Goal: Check status: Check status

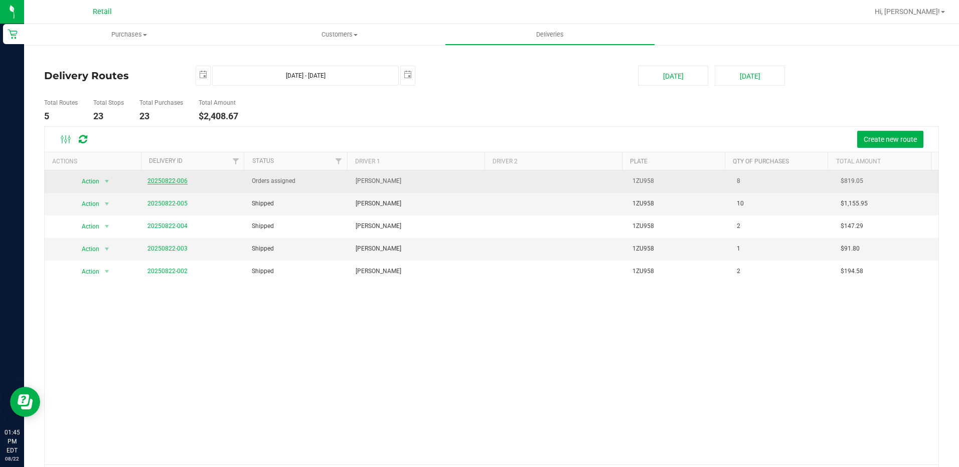
click at [154, 184] on link "20250822-006" at bounding box center [167, 181] width 40 height 7
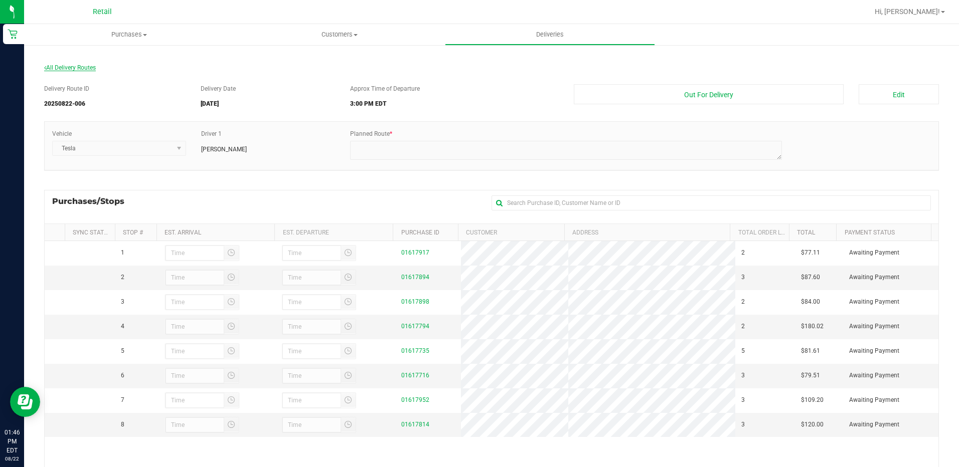
click at [93, 67] on span "All Delivery Routes" at bounding box center [70, 67] width 52 height 7
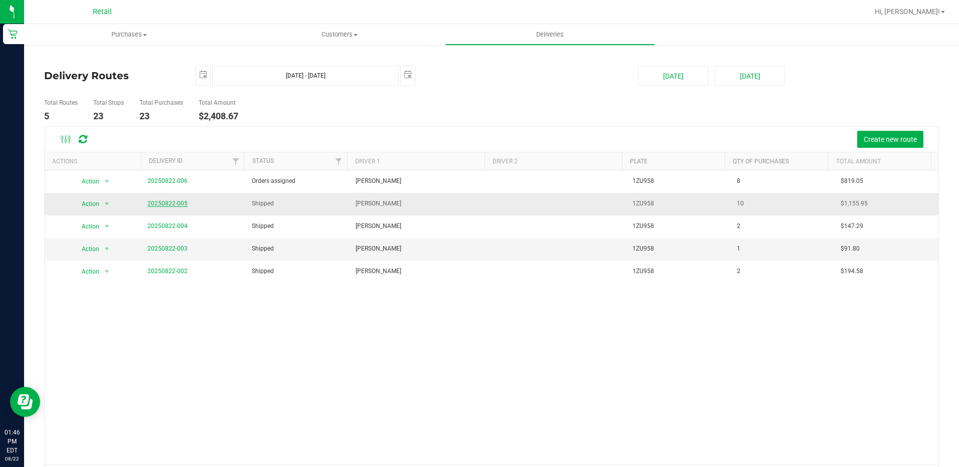
click at [175, 207] on link "20250822-005" at bounding box center [167, 203] width 40 height 7
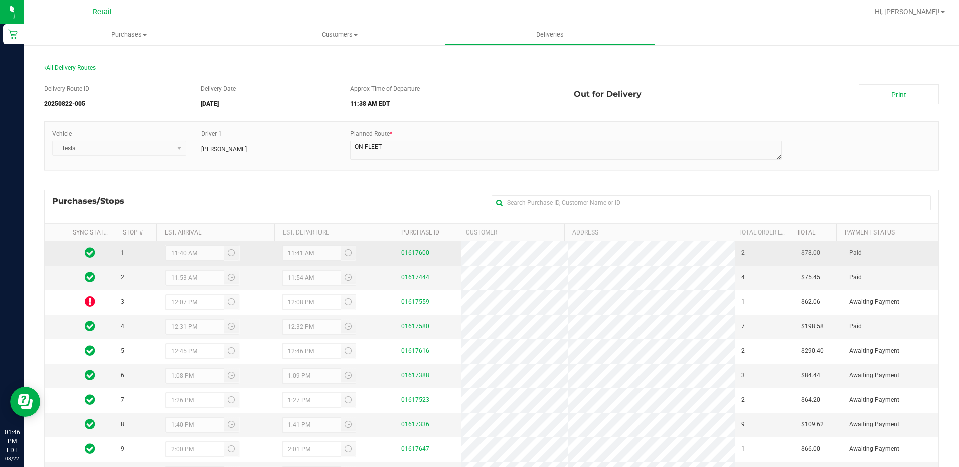
scroll to position [100, 0]
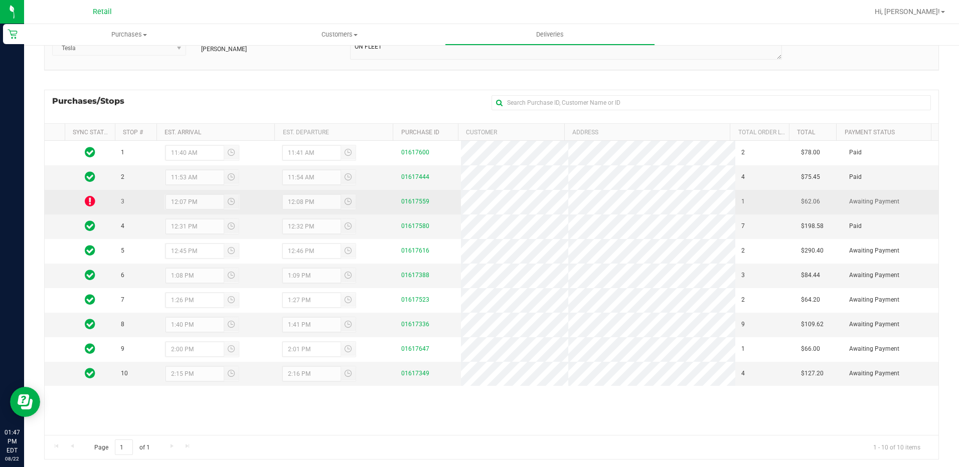
click at [91, 203] on icon at bounding box center [90, 201] width 11 height 12
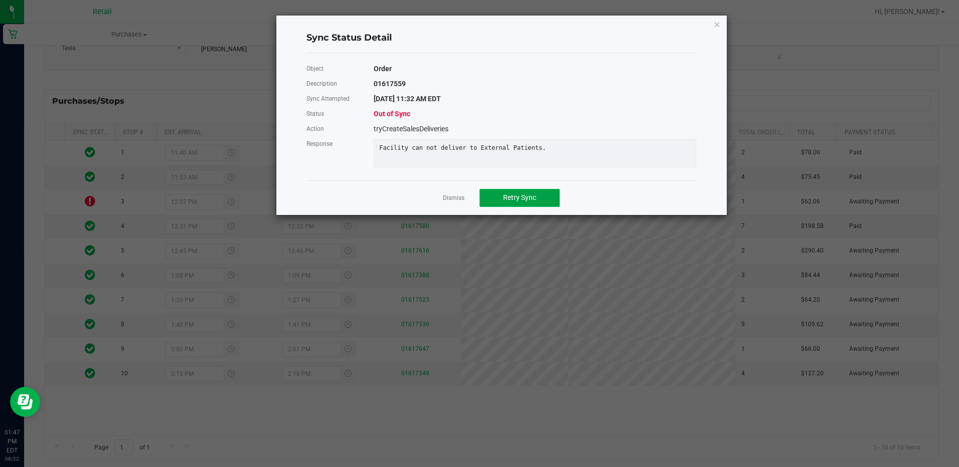
click at [508, 202] on span "Retry Sync" at bounding box center [519, 198] width 33 height 8
